Goal: Task Accomplishment & Management: Complete application form

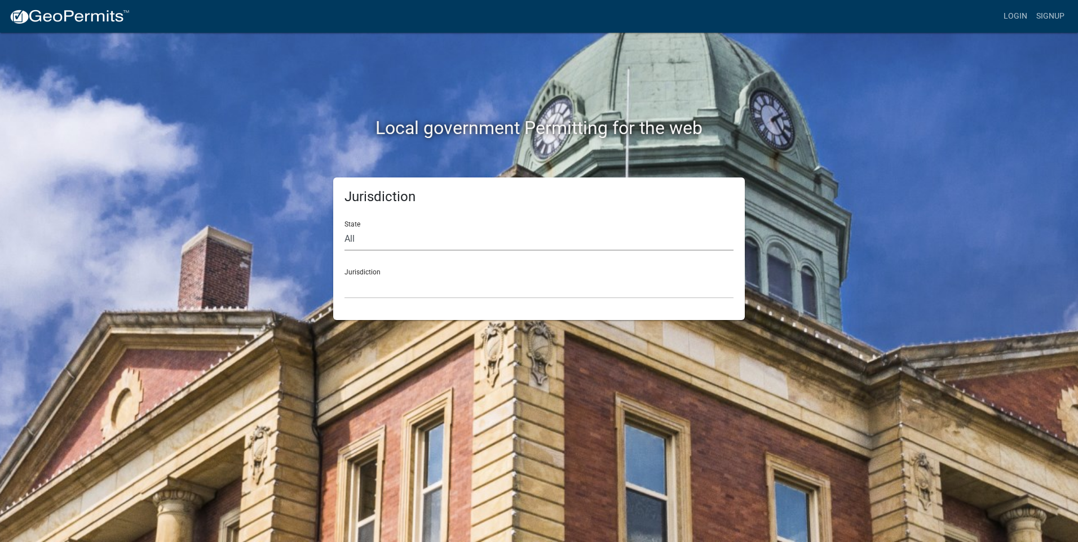
click at [364, 228] on select "All [US_STATE] [US_STATE] [US_STATE] [US_STATE] [US_STATE] [US_STATE] [US_STATE…" at bounding box center [538, 239] width 389 height 23
select select "[US_STATE]"
click at [344, 228] on select "All [US_STATE] [US_STATE] [US_STATE] [US_STATE] [US_STATE] [US_STATE] [US_STATE…" at bounding box center [538, 239] width 389 height 23
click at [362, 284] on select "[GEOGRAPHIC_DATA], [US_STATE][PERSON_NAME][GEOGRAPHIC_DATA], [US_STATE][PERSON_…" at bounding box center [538, 287] width 389 height 23
click at [370, 294] on select "[GEOGRAPHIC_DATA], [US_STATE][PERSON_NAME][GEOGRAPHIC_DATA], [US_STATE][PERSON_…" at bounding box center [538, 287] width 389 height 23
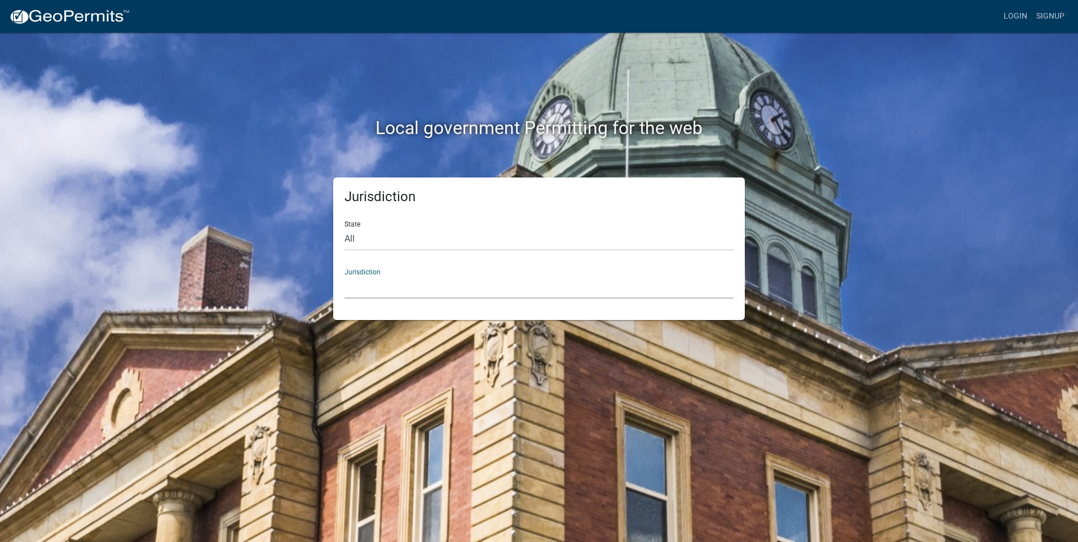
click at [369, 287] on select "[GEOGRAPHIC_DATA], [US_STATE][PERSON_NAME][GEOGRAPHIC_DATA], [US_STATE][PERSON_…" at bounding box center [538, 287] width 389 height 23
click at [357, 287] on select "[GEOGRAPHIC_DATA], [US_STATE][PERSON_NAME][GEOGRAPHIC_DATA], [US_STATE][PERSON_…" at bounding box center [538, 287] width 389 height 23
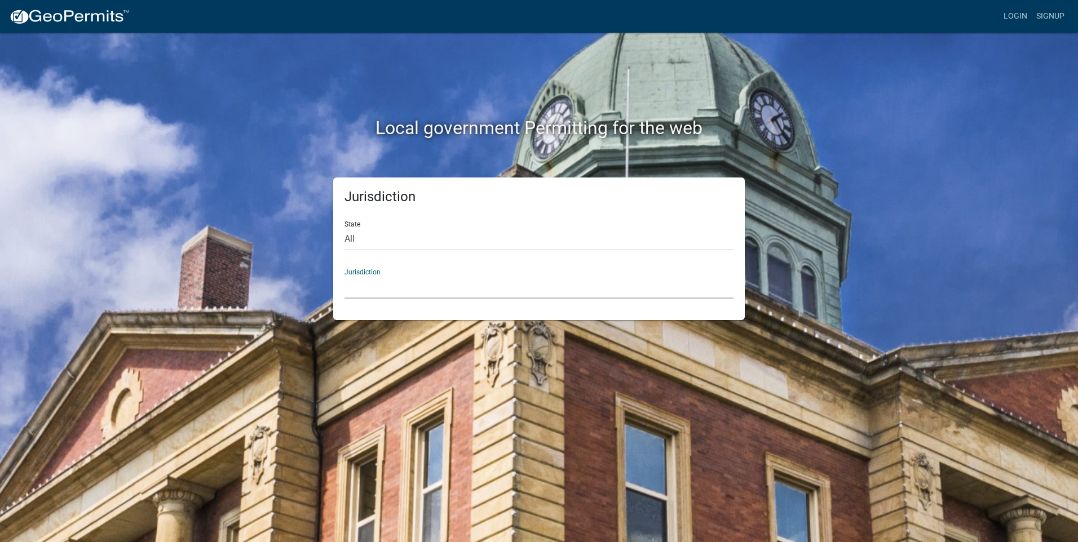
click at [357, 287] on select "[GEOGRAPHIC_DATA], [US_STATE][PERSON_NAME][GEOGRAPHIC_DATA], [US_STATE][PERSON_…" at bounding box center [538, 287] width 389 height 23
click at [391, 243] on select "All [US_STATE] [US_STATE] [US_STATE] [US_STATE] [US_STATE] [US_STATE] [US_STATE…" at bounding box center [538, 239] width 389 height 23
click at [387, 236] on select "All [US_STATE] [US_STATE] [US_STATE] [US_STATE] [US_STATE] [US_STATE] [US_STATE…" at bounding box center [538, 239] width 389 height 23
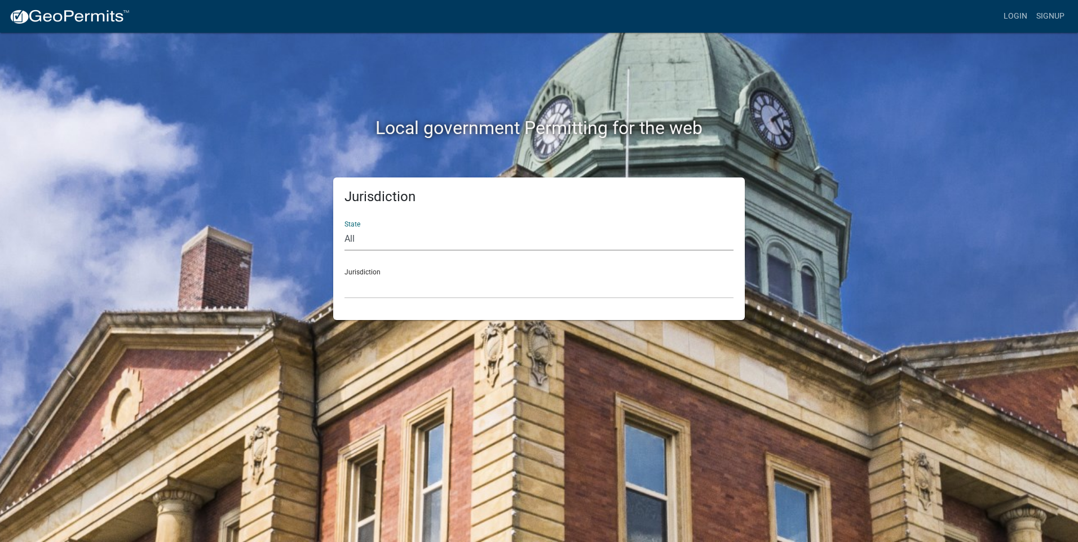
click at [387, 236] on select "All [US_STATE] [US_STATE] [US_STATE] [US_STATE] [US_STATE] [US_STATE] [US_STATE…" at bounding box center [538, 239] width 389 height 23
click at [378, 294] on select "[GEOGRAPHIC_DATA], [US_STATE][PERSON_NAME][GEOGRAPHIC_DATA], [US_STATE][PERSON_…" at bounding box center [538, 287] width 389 height 23
click at [375, 238] on select "All [US_STATE] [US_STATE] [US_STATE] [US_STATE] [US_STATE] [US_STATE] [US_STATE…" at bounding box center [538, 239] width 389 height 23
select select "[US_STATE]"
click at [344, 228] on select "All [US_STATE] [US_STATE] [US_STATE] [US_STATE] [US_STATE] [US_STATE] [US_STATE…" at bounding box center [538, 239] width 389 height 23
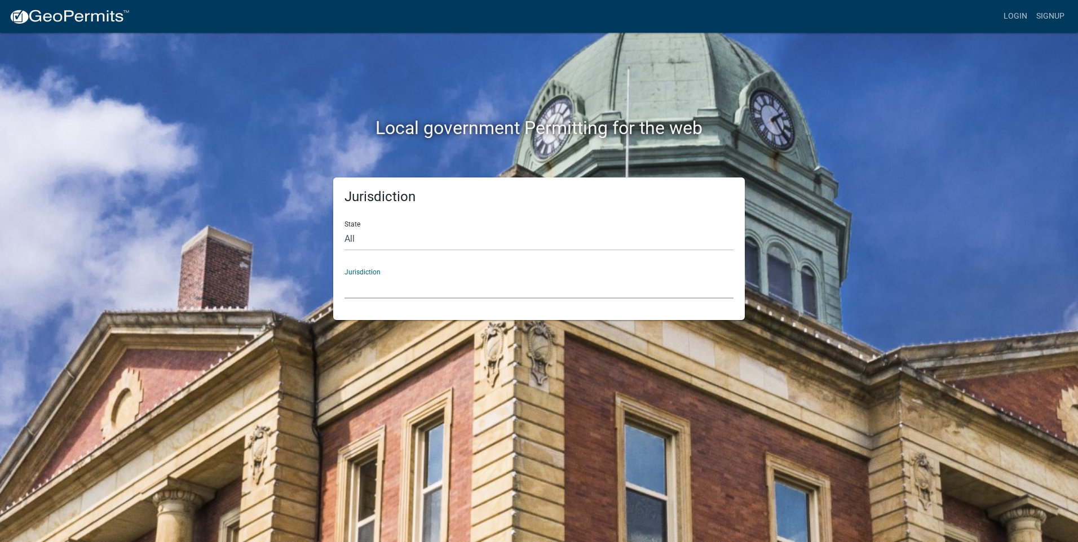
click at [364, 289] on select "[GEOGRAPHIC_DATA], [US_STATE][PERSON_NAME][GEOGRAPHIC_DATA], [US_STATE][PERSON_…" at bounding box center [538, 287] width 389 height 23
click at [363, 289] on select "[GEOGRAPHIC_DATA], [US_STATE][PERSON_NAME][GEOGRAPHIC_DATA], [US_STATE][PERSON_…" at bounding box center [538, 287] width 389 height 23
click at [355, 239] on select "All [US_STATE] [US_STATE] [US_STATE] [US_STATE] [US_STATE] [US_STATE] [US_STATE…" at bounding box center [538, 239] width 389 height 23
select select "[US_STATE]"
click at [344, 228] on select "All [US_STATE] [US_STATE] [US_STATE] [US_STATE] [US_STATE] [US_STATE] [US_STATE…" at bounding box center [538, 239] width 389 height 23
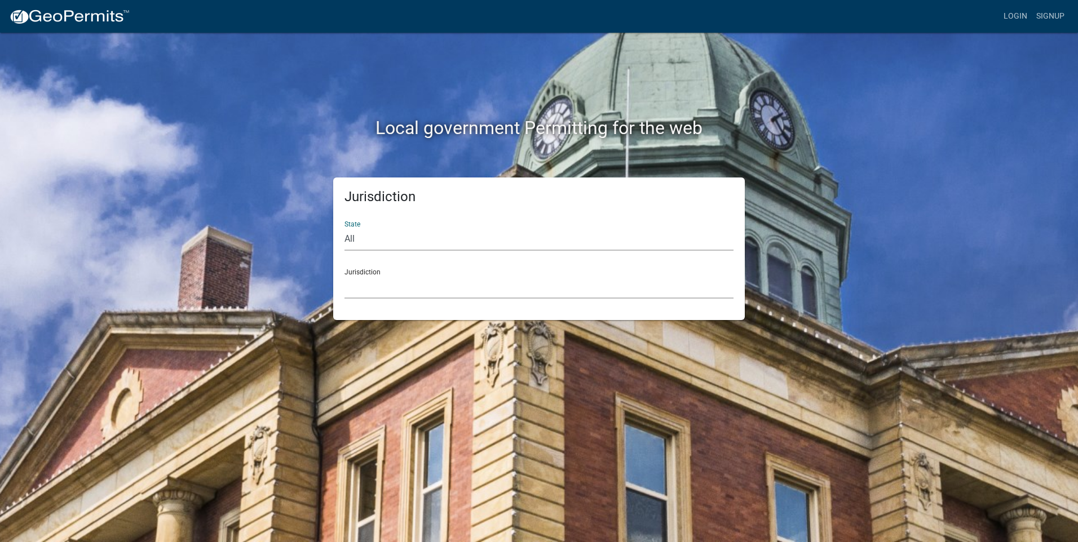
drag, startPoint x: 360, startPoint y: 252, endPoint x: 364, endPoint y: 291, distance: 39.6
click at [364, 291] on select "[GEOGRAPHIC_DATA], [US_STATE][PERSON_NAME][GEOGRAPHIC_DATA], [US_STATE][PERSON_…" at bounding box center [538, 287] width 389 height 23
click at [360, 285] on select "[GEOGRAPHIC_DATA], [US_STATE][PERSON_NAME][GEOGRAPHIC_DATA], [US_STATE][PERSON_…" at bounding box center [538, 287] width 389 height 23
click at [781, 133] on h2 "Local government Permitting for the web" at bounding box center [539, 127] width 626 height 21
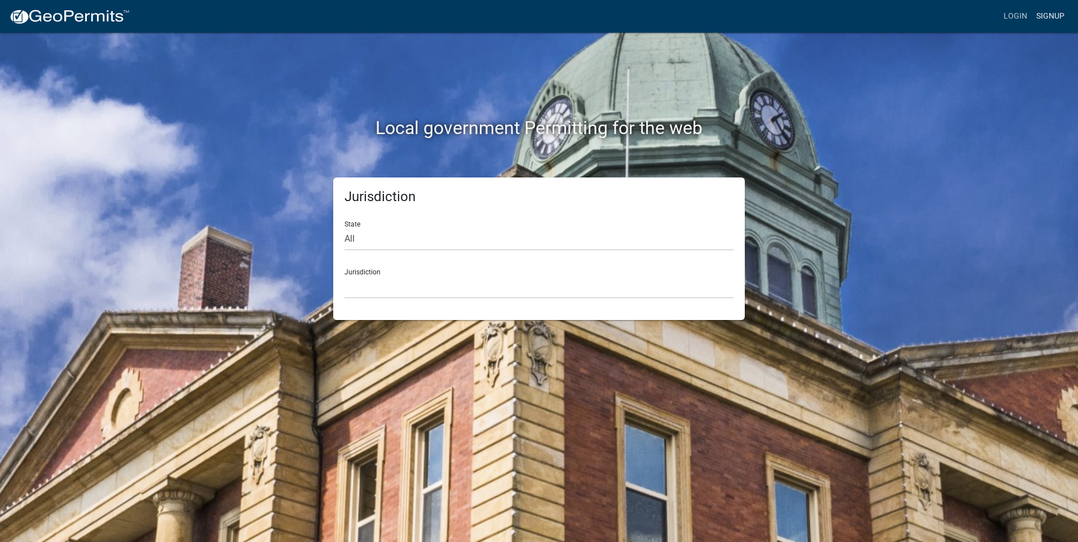
click at [1047, 16] on link "Signup" at bounding box center [1049, 16] width 37 height 21
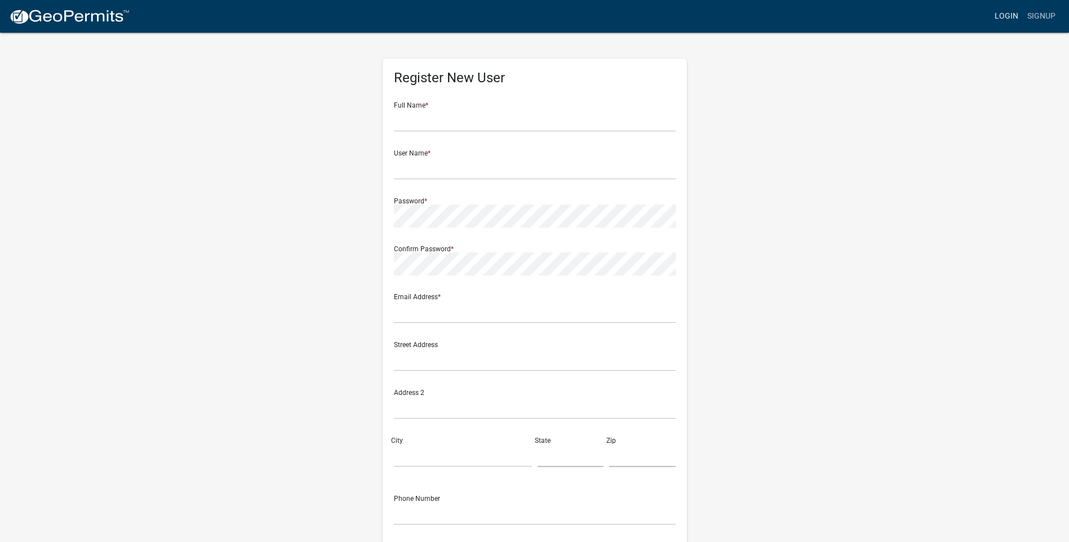
click at [1011, 20] on link "Login" at bounding box center [1006, 16] width 33 height 21
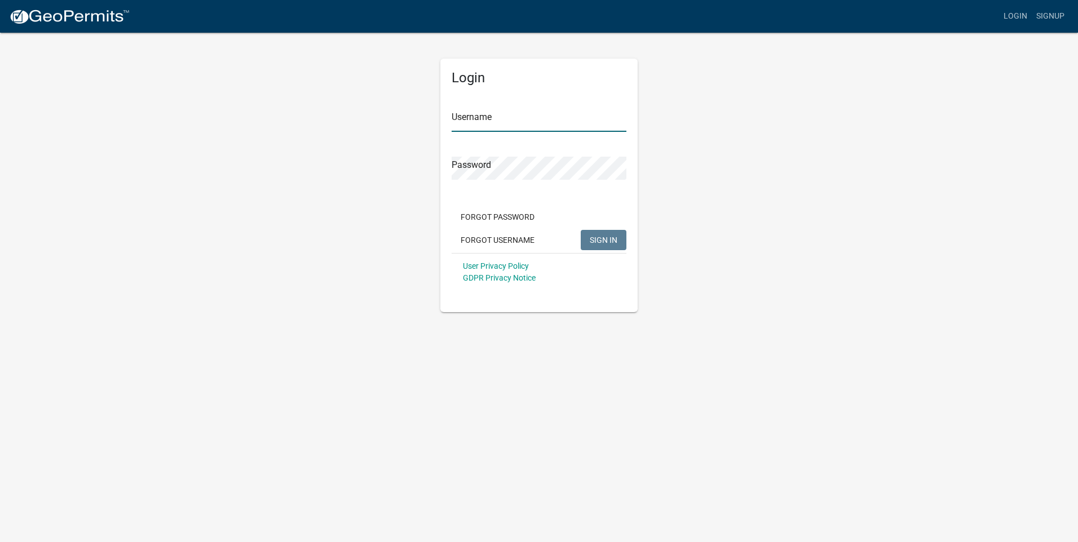
click at [480, 124] on input "Username" at bounding box center [538, 120] width 175 height 23
type input "JimBennett"
click at [581, 230] on button "SIGN IN" at bounding box center [604, 240] width 46 height 20
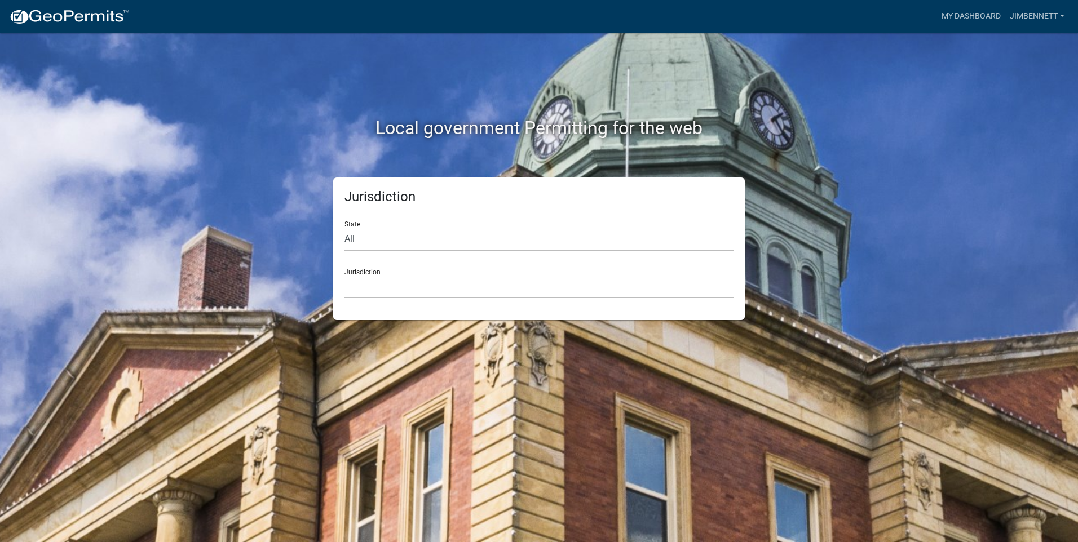
click at [364, 234] on select "All [US_STATE] [US_STATE] [US_STATE] [US_STATE] [US_STATE] [US_STATE] [US_STATE…" at bounding box center [538, 239] width 389 height 23
select select "[US_STATE]"
click at [344, 228] on select "All [US_STATE] [US_STATE] [US_STATE] [US_STATE] [US_STATE] [US_STATE] [US_STATE…" at bounding box center [538, 239] width 389 height 23
click at [358, 286] on select "[GEOGRAPHIC_DATA], [US_STATE][PERSON_NAME][GEOGRAPHIC_DATA], [US_STATE][PERSON_…" at bounding box center [538, 287] width 389 height 23
click at [374, 286] on select "[GEOGRAPHIC_DATA], [US_STATE][PERSON_NAME][GEOGRAPHIC_DATA], [US_STATE][PERSON_…" at bounding box center [538, 287] width 389 height 23
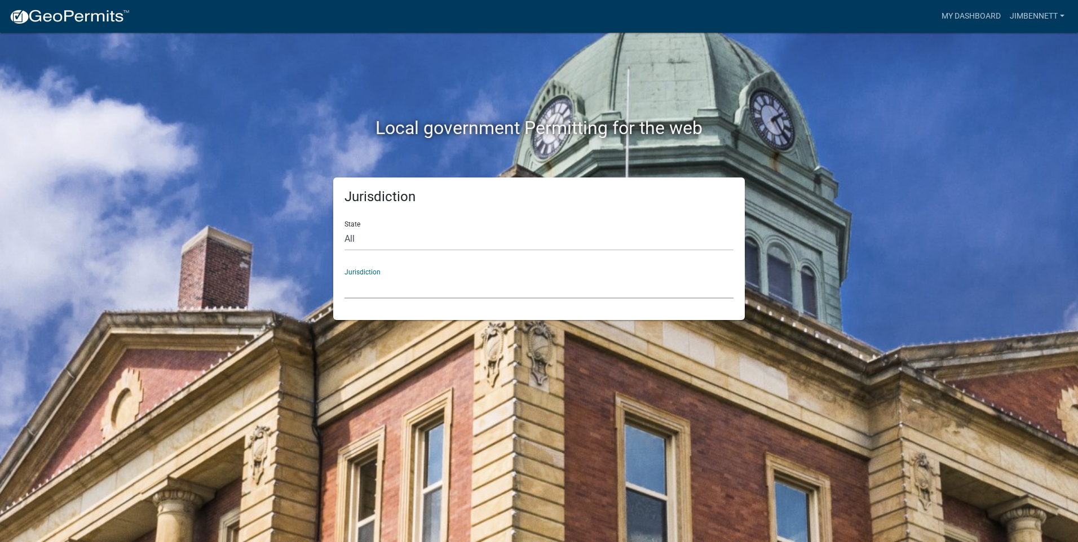
click at [374, 286] on select "[GEOGRAPHIC_DATA], [US_STATE][PERSON_NAME][GEOGRAPHIC_DATA], [US_STATE][PERSON_…" at bounding box center [538, 287] width 389 height 23
click at [379, 286] on select "[GEOGRAPHIC_DATA], [US_STATE][PERSON_NAME][GEOGRAPHIC_DATA], [US_STATE][PERSON_…" at bounding box center [538, 287] width 389 height 23
click at [368, 270] on div "Jurisdiction Cook County, Georgia Crawford County, Georgia Gilmer County, Georg…" at bounding box center [538, 279] width 389 height 39
click at [357, 270] on div "Jurisdiction Cook County, Georgia Crawford County, Georgia Gilmer County, Georg…" at bounding box center [538, 279] width 389 height 39
click at [353, 286] on select "[GEOGRAPHIC_DATA], [US_STATE][PERSON_NAME][GEOGRAPHIC_DATA], [US_STATE][PERSON_…" at bounding box center [538, 287] width 389 height 23
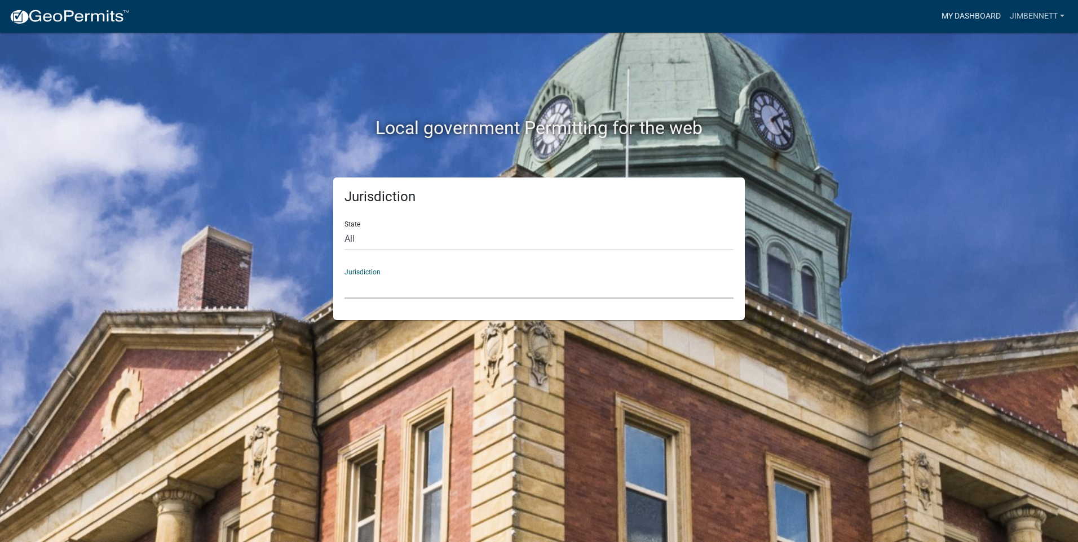
click at [953, 15] on link "My Dashboard" at bounding box center [971, 16] width 68 height 21
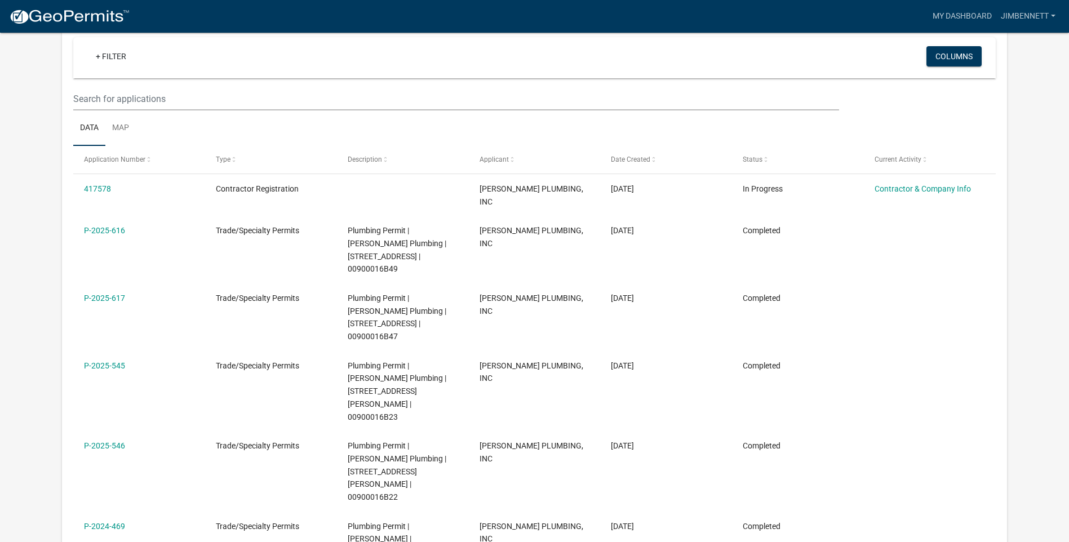
scroll to position [113, 0]
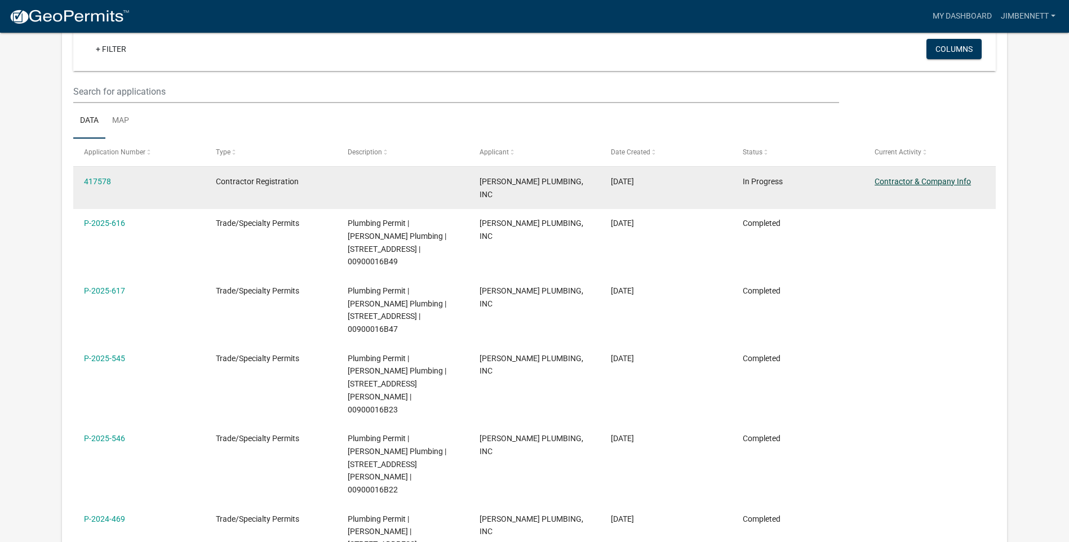
click at [896, 181] on link "Contractor & Company Info" at bounding box center [923, 181] width 96 height 9
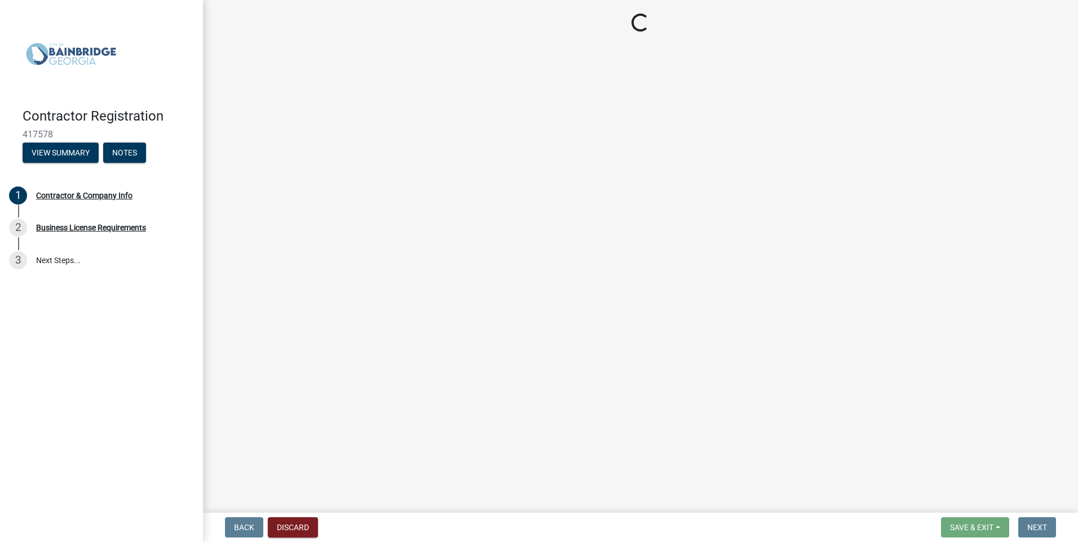
select select "FL"
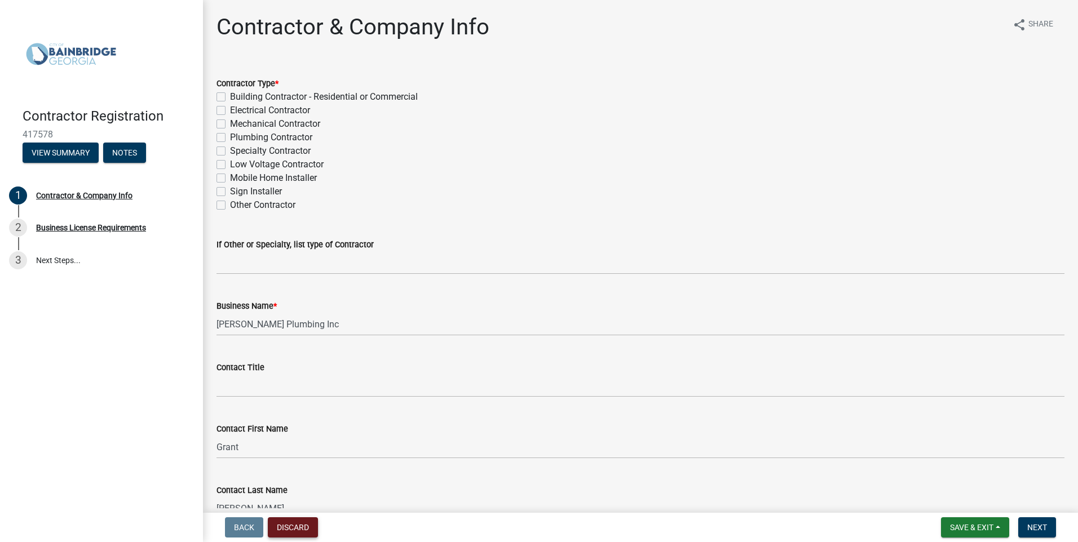
click at [290, 529] on button "Discard" at bounding box center [293, 527] width 50 height 20
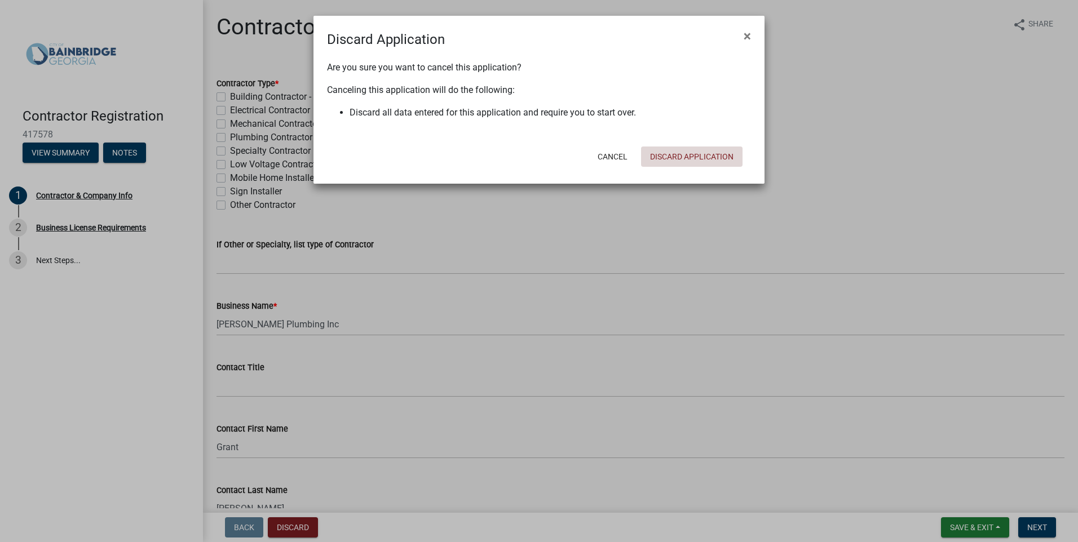
click at [709, 158] on button "Discard Application" at bounding box center [691, 157] width 101 height 20
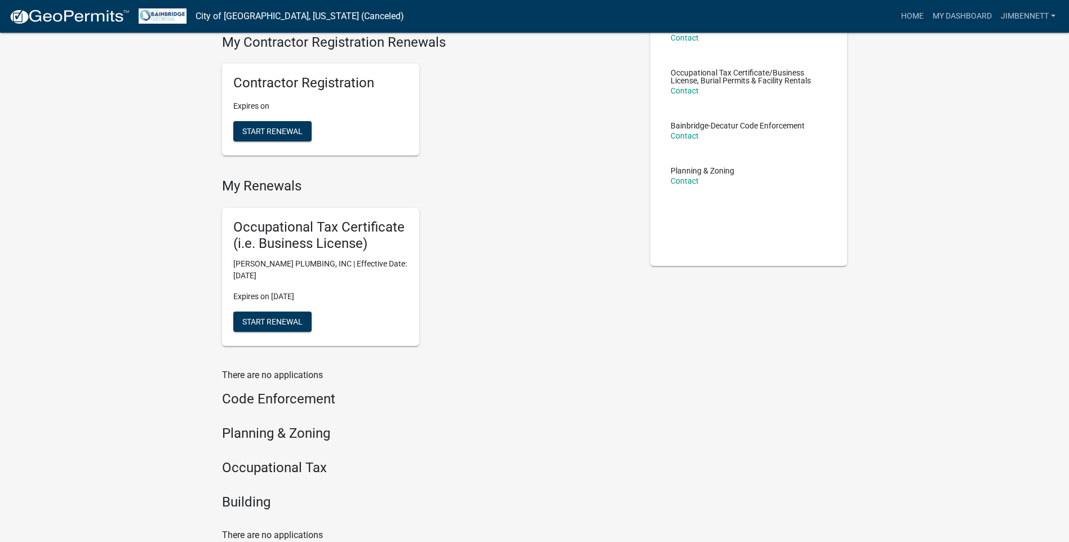
scroll to position [231, 0]
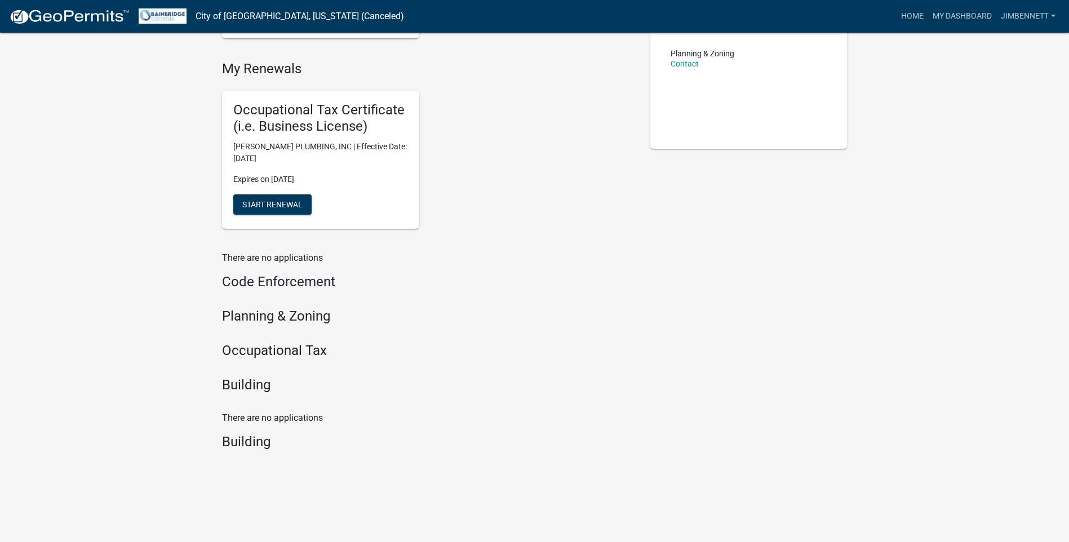
click at [246, 393] on h4 "Building" at bounding box center [427, 385] width 411 height 16
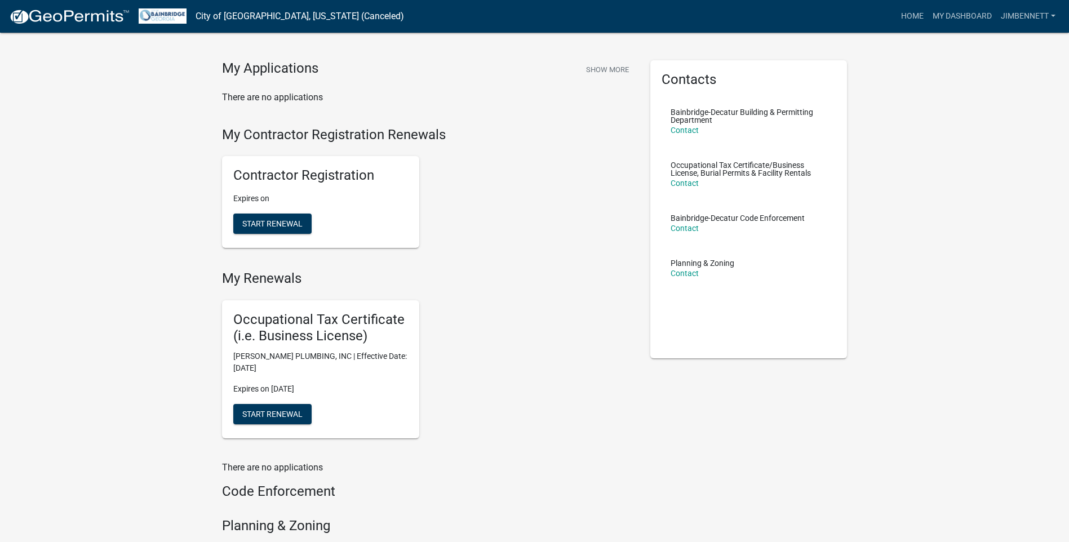
scroll to position [0, 0]
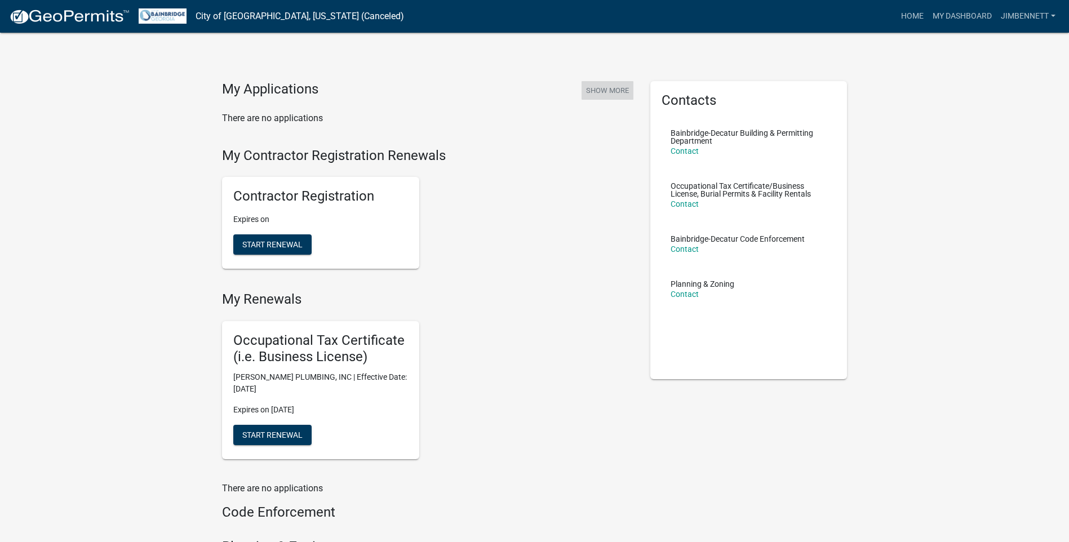
click at [619, 90] on button "Show More" at bounding box center [608, 90] width 52 height 19
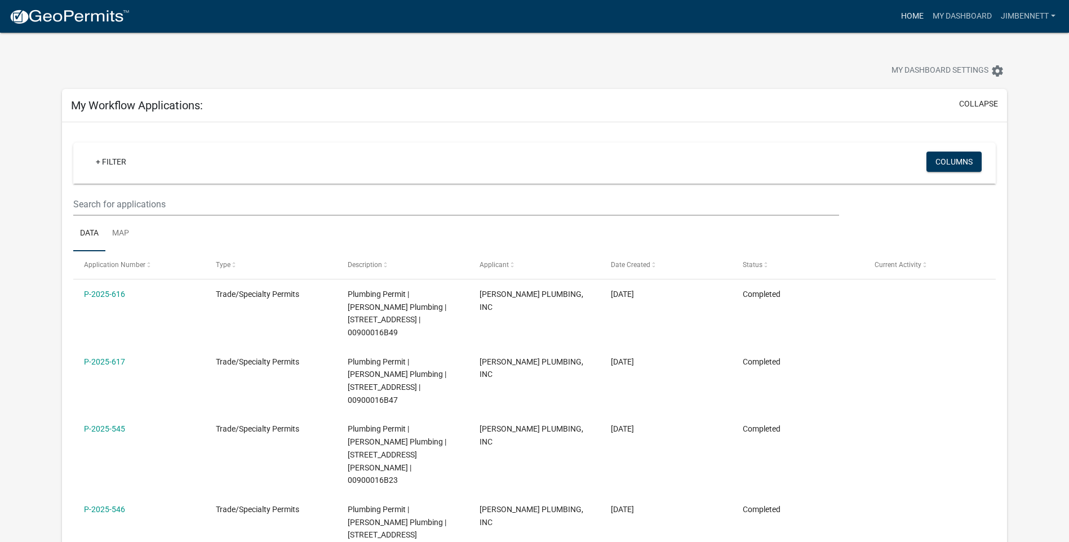
click at [915, 17] on link "Home" at bounding box center [913, 16] width 32 height 21
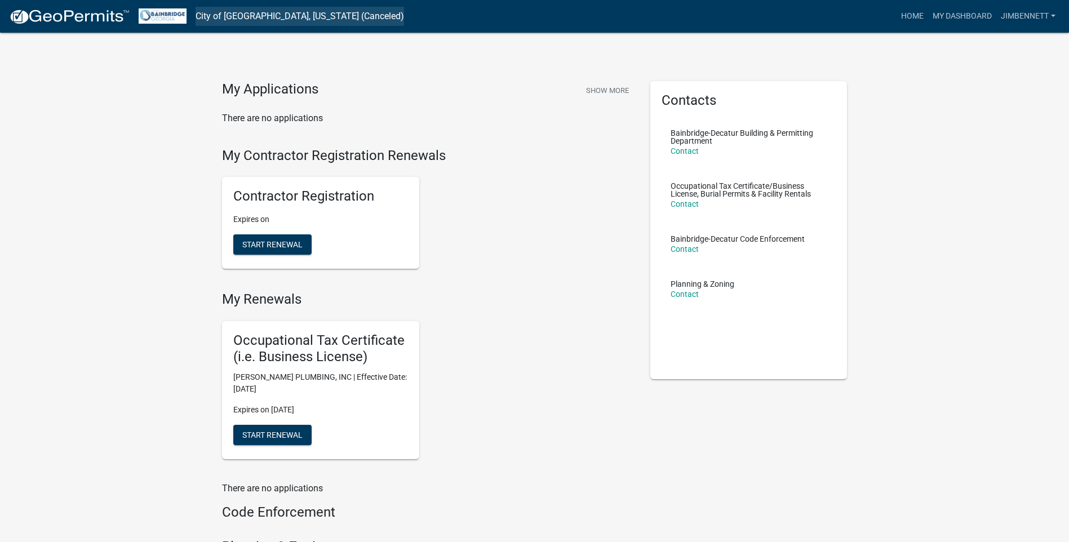
click at [321, 13] on link "City of Bainbridge, Georgia (Canceled)" at bounding box center [300, 16] width 209 height 19
click at [344, 14] on link "City of Bainbridge, Georgia (Canceled)" at bounding box center [300, 16] width 209 height 19
click at [1055, 12] on link "jimbennett" at bounding box center [1029, 16] width 64 height 21
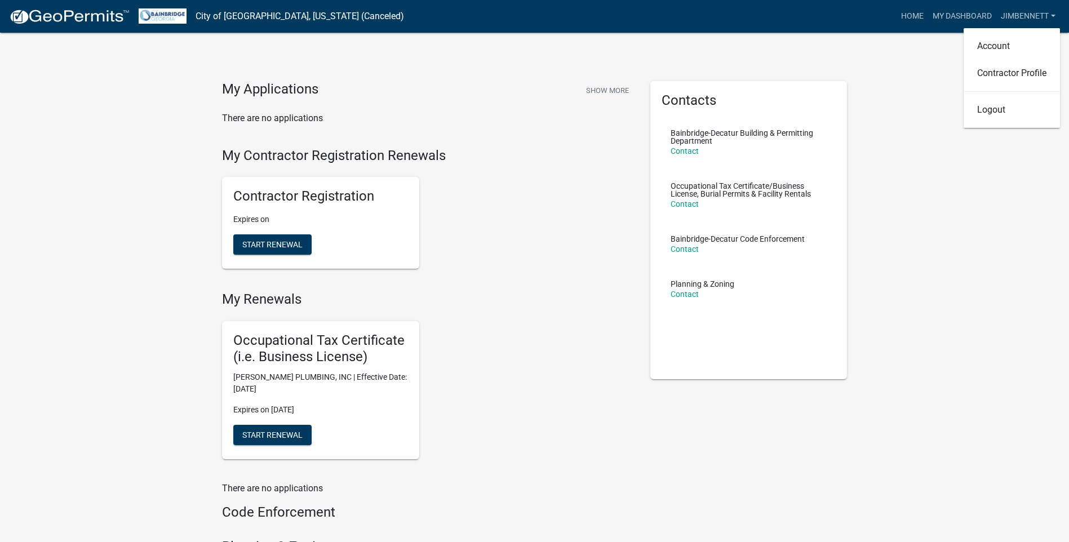
click at [932, 43] on div "My Applications Show More There are no applications My Contractor Registration …" at bounding box center [534, 386] width 1069 height 773
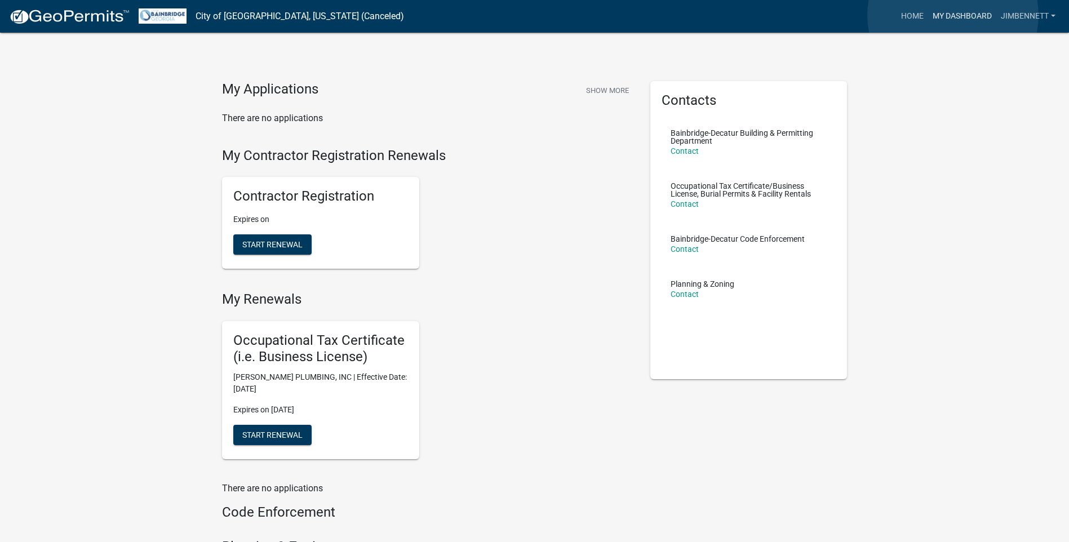
click at [953, 15] on link "My Dashboard" at bounding box center [962, 16] width 68 height 21
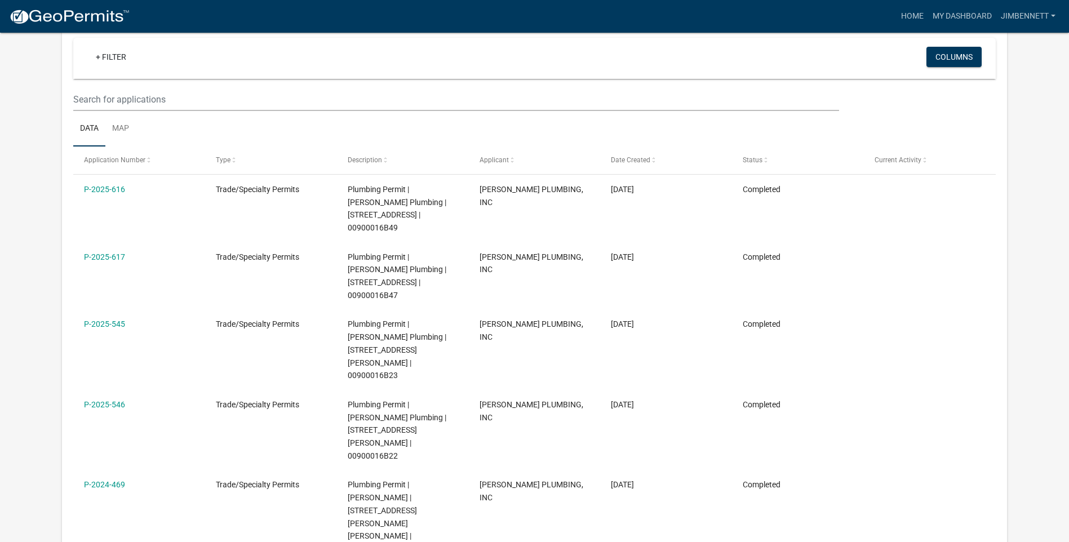
scroll to position [98, 0]
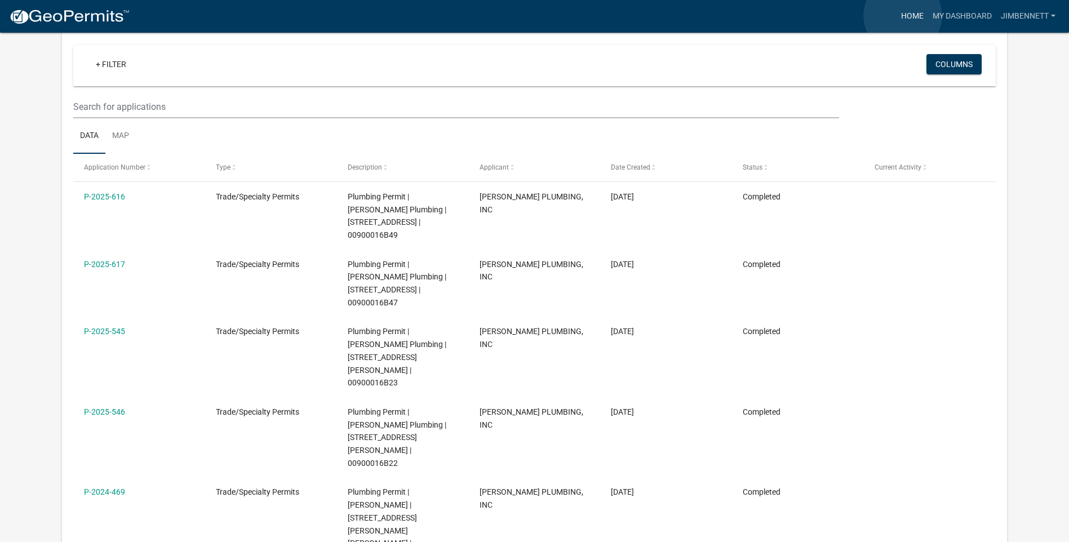
click at [903, 16] on link "Home" at bounding box center [913, 16] width 32 height 21
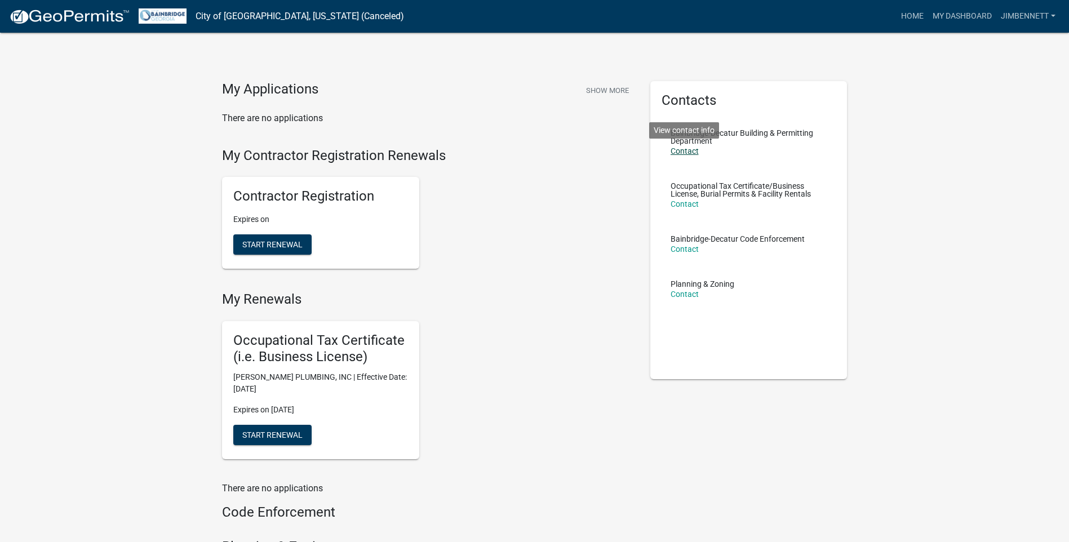
click at [686, 148] on link "Contact" at bounding box center [685, 151] width 28 height 9
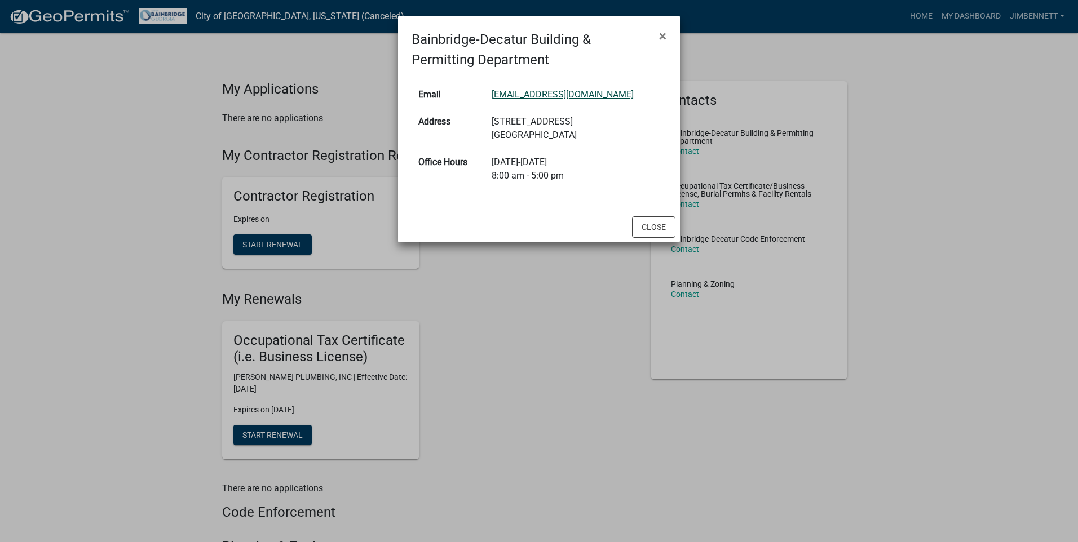
click at [572, 94] on link "rachelt@bainbridgecity.com" at bounding box center [563, 94] width 142 height 11
